Goal: Information Seeking & Learning: Learn about a topic

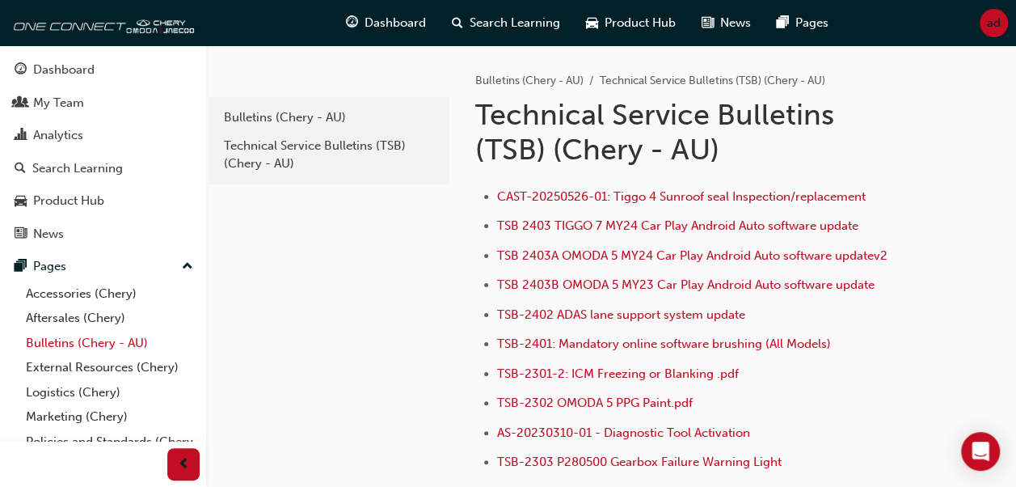
click at [66, 341] on link "Bulletins (Chery - AU)" at bounding box center [109, 343] width 180 height 25
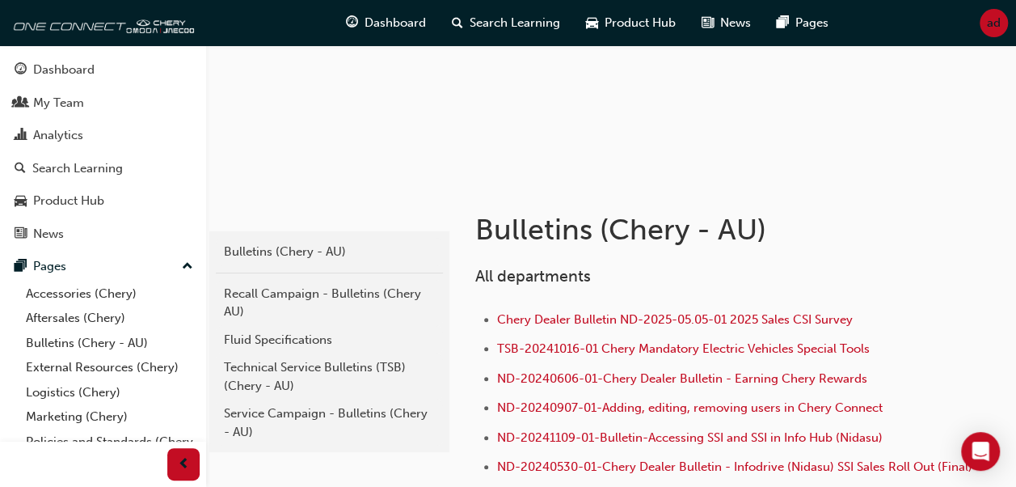
scroll to position [142, 0]
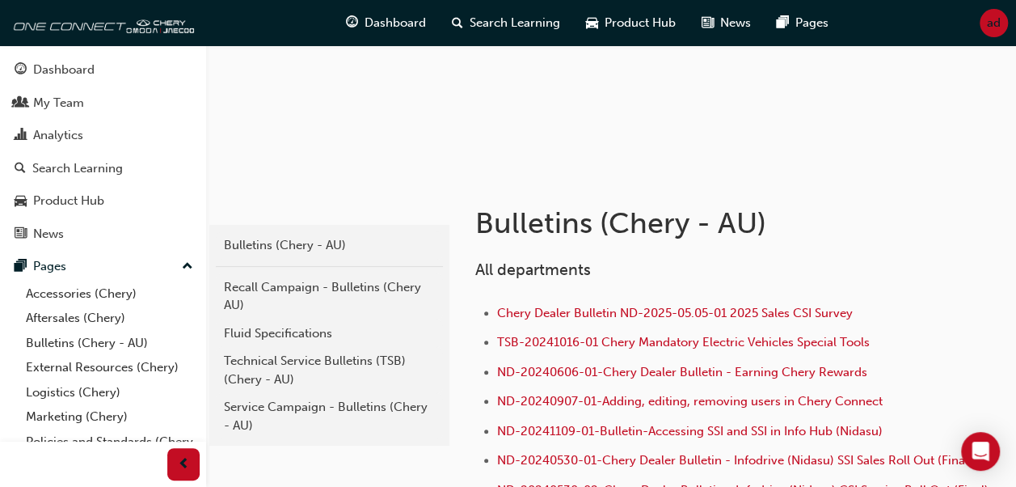
click at [289, 368] on div "Technical Service Bulletins (TSB) (Chery - AU)" at bounding box center [329, 370] width 211 height 36
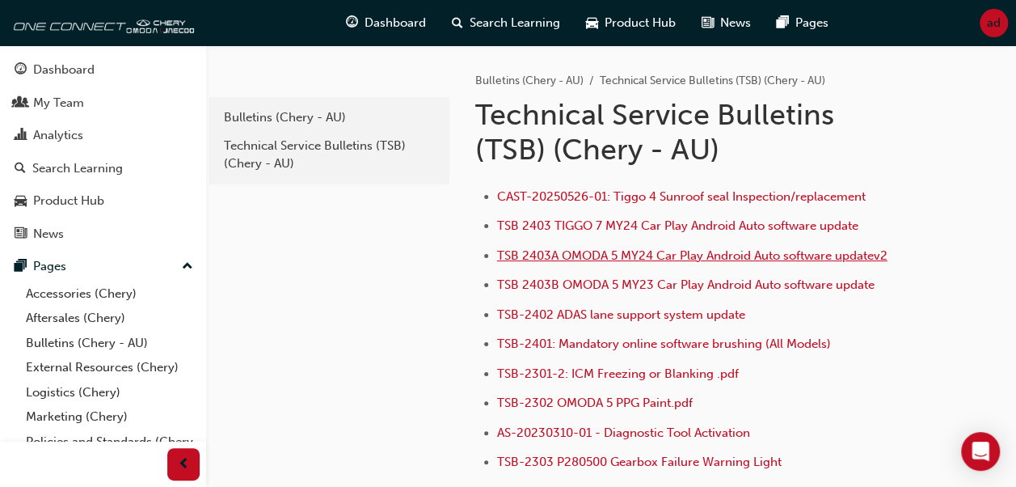
click at [602, 255] on span "TSB 2403A OMODA 5 MY24 Car Play Android Auto software updatev2" at bounding box center [692, 255] width 390 height 15
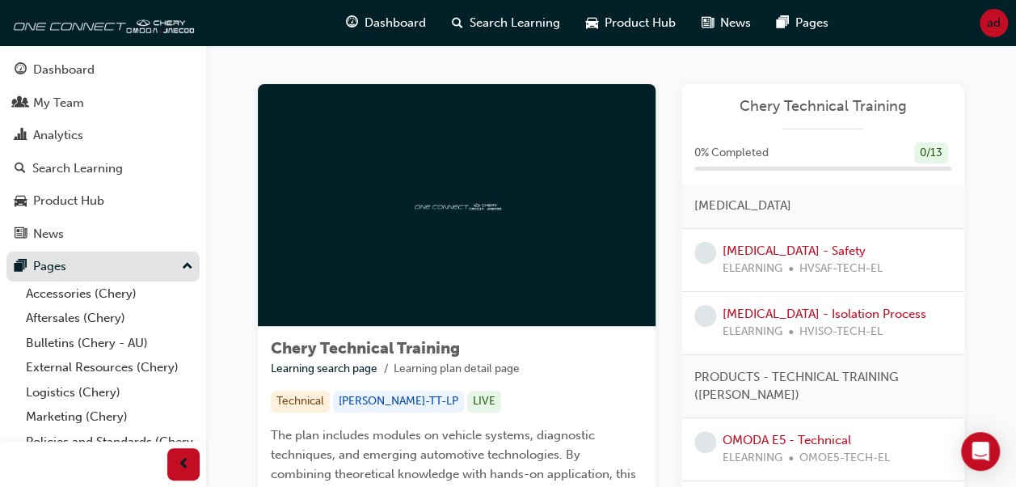
click at [53, 265] on div "Pages" at bounding box center [49, 266] width 33 height 19
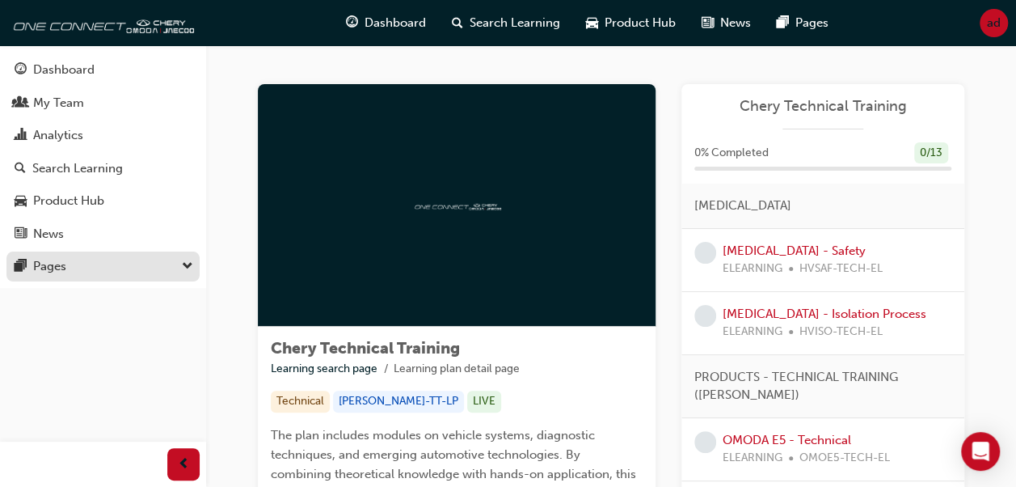
click at [53, 265] on div "Pages" at bounding box center [49, 266] width 33 height 19
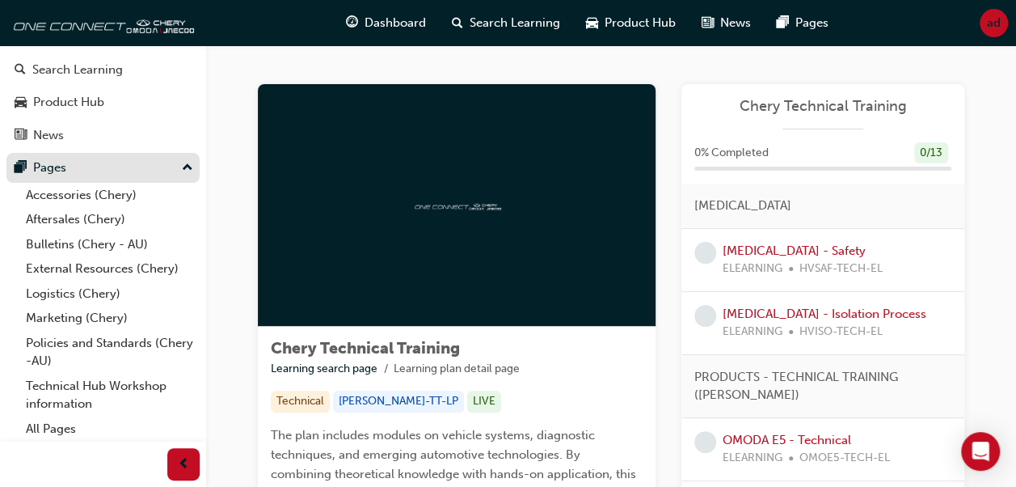
scroll to position [99, 0]
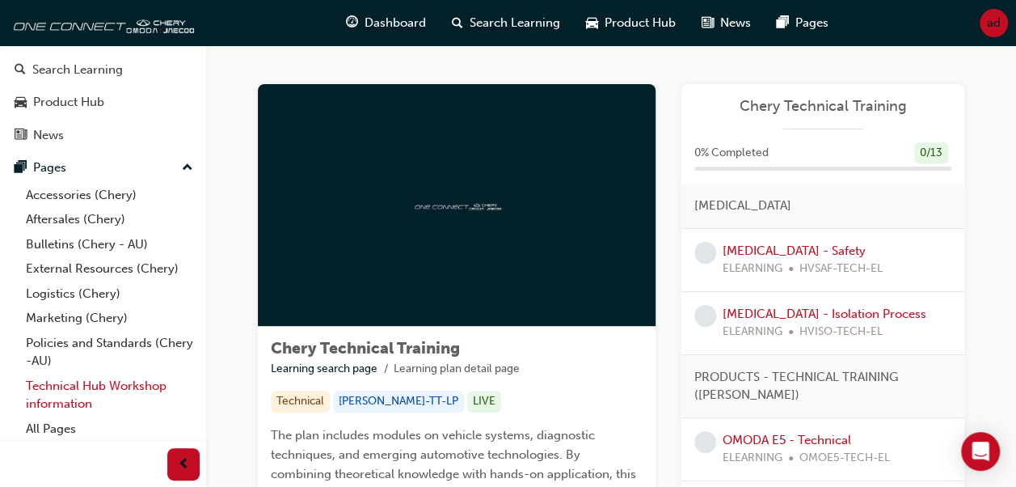
click at [74, 394] on link "Technical Hub Workshop information" at bounding box center [109, 394] width 180 height 43
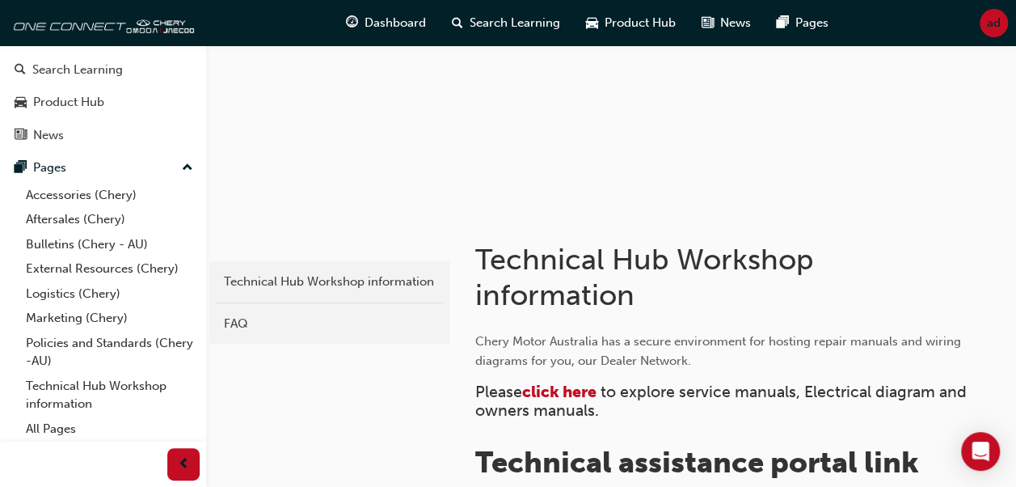
scroll to position [123, 0]
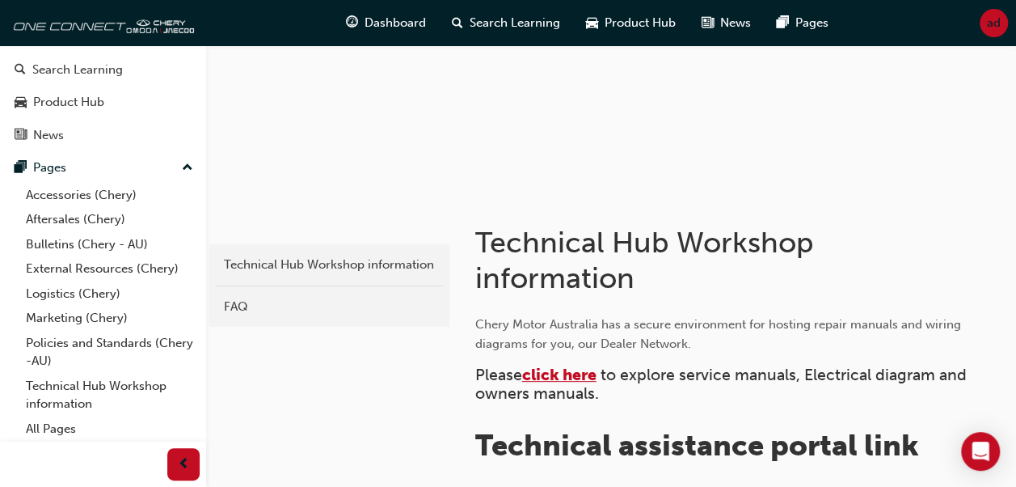
click at [565, 369] on span "click here" at bounding box center [559, 374] width 74 height 19
